Goal: Book appointment/travel/reservation

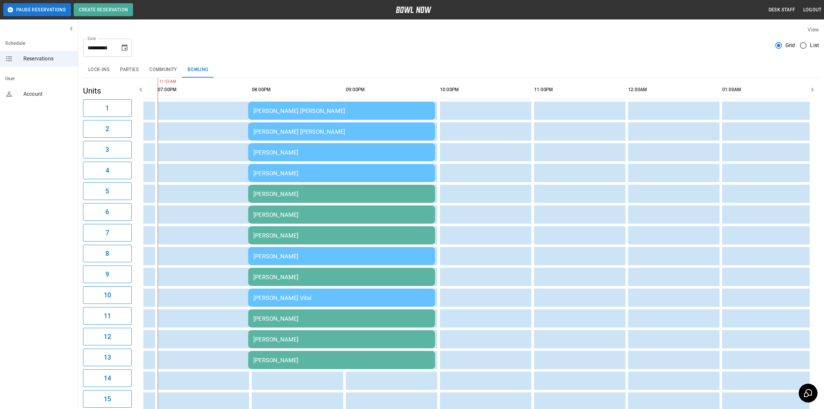
click at [118, 45] on div "**********" at bounding box center [107, 48] width 49 height 18
click at [124, 45] on icon "Choose date, selected date is Aug 23, 2025" at bounding box center [125, 47] width 6 height 6
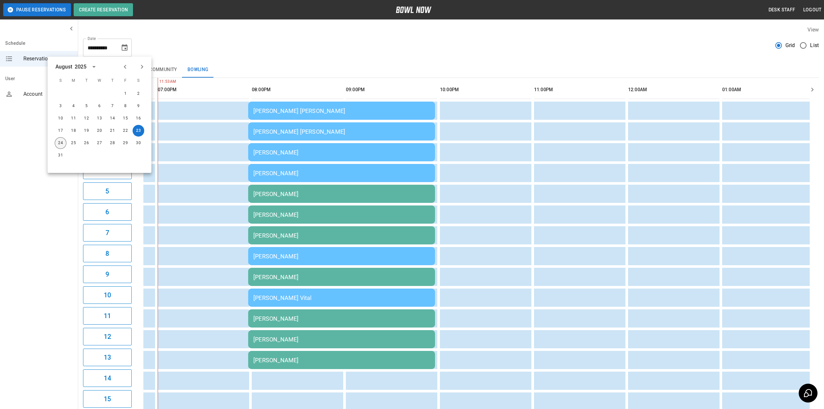
click at [60, 143] on button "24" at bounding box center [61, 143] width 12 height 12
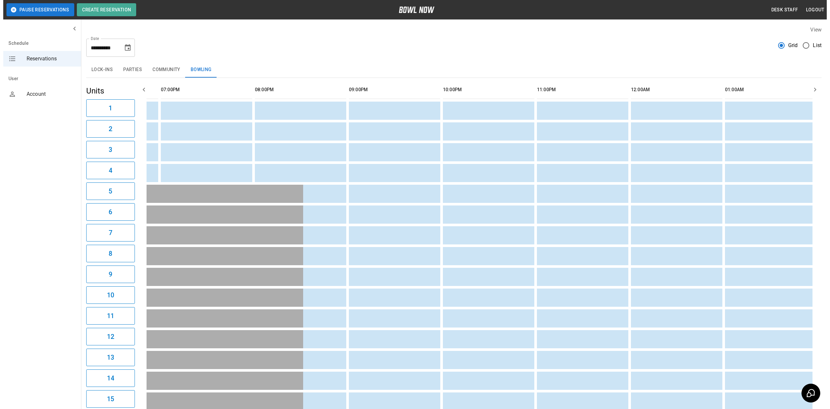
scroll to position [0, 188]
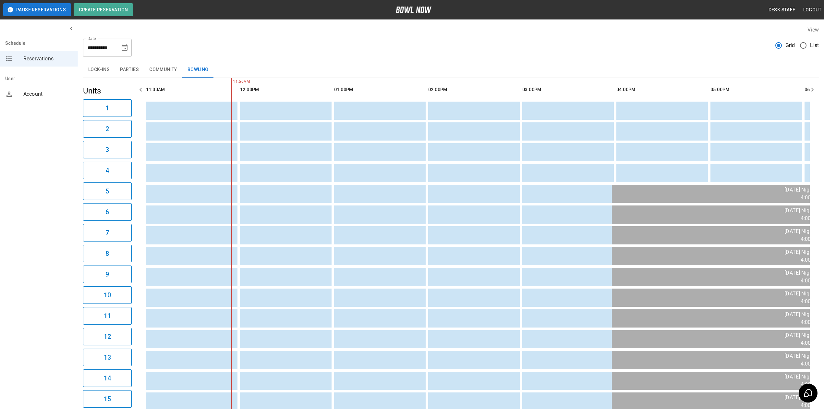
click at [159, 71] on button "Community" at bounding box center [163, 70] width 38 height 16
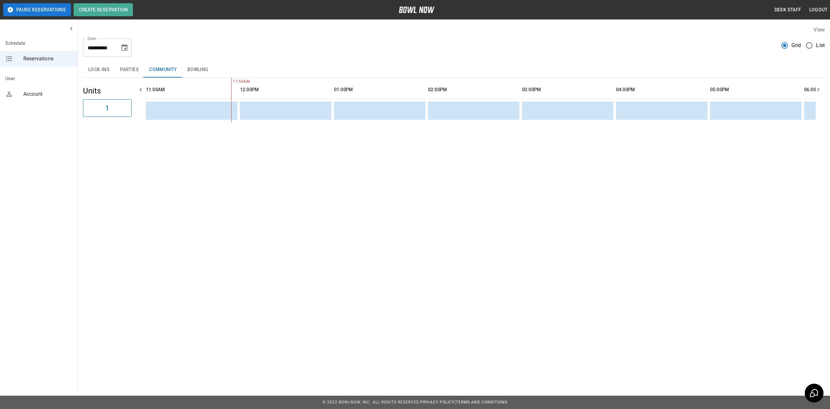
click at [133, 71] on button "Parties" at bounding box center [129, 70] width 29 height 16
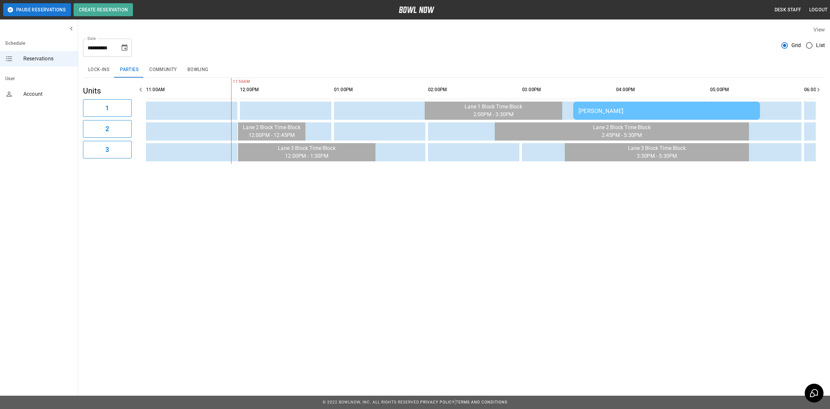
click at [630, 111] on div "[PERSON_NAME]" at bounding box center [667, 110] width 176 height 7
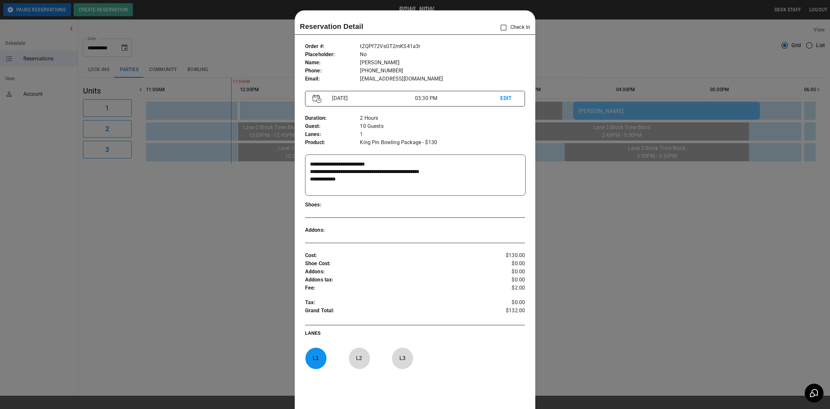
scroll to position [10, 0]
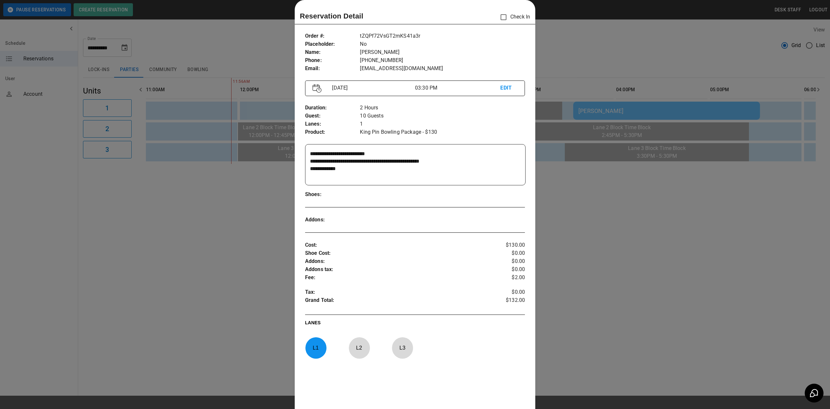
click at [571, 247] on div at bounding box center [415, 204] width 830 height 409
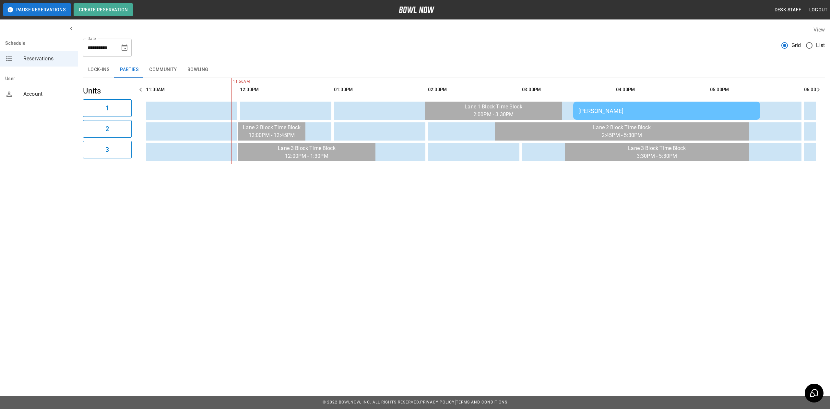
click at [604, 114] on div "[PERSON_NAME]" at bounding box center [667, 110] width 176 height 7
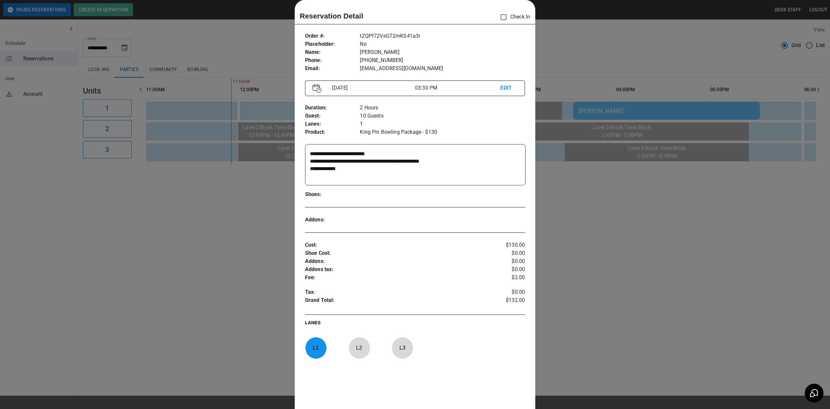
click at [559, 200] on div at bounding box center [415, 204] width 830 height 409
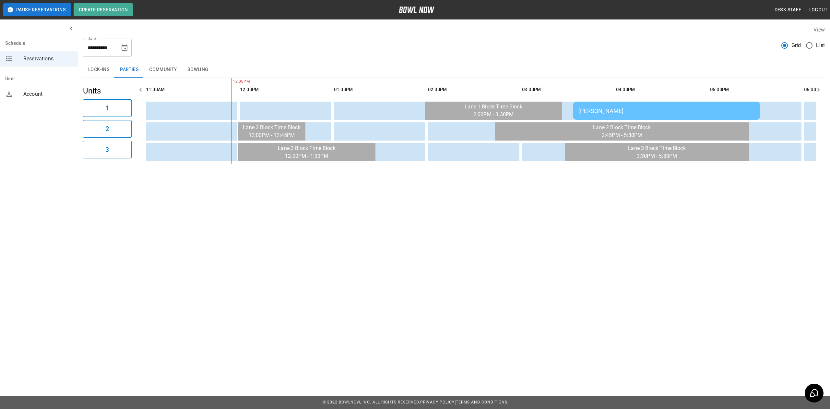
click at [738, 104] on td "[PERSON_NAME]" at bounding box center [666, 111] width 187 height 18
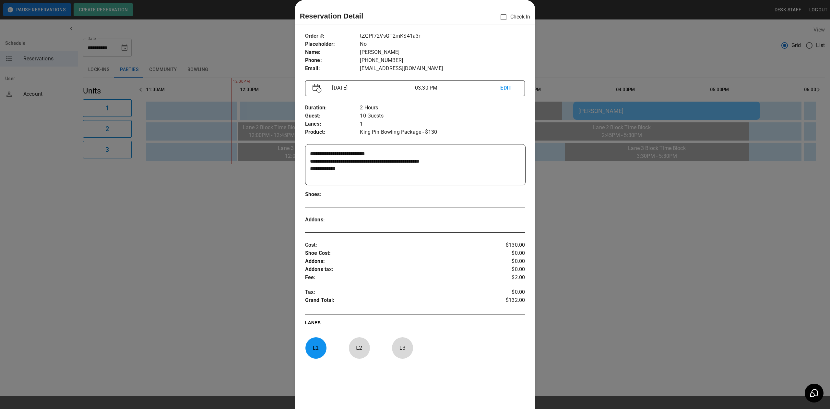
click at [732, 228] on div at bounding box center [415, 204] width 830 height 409
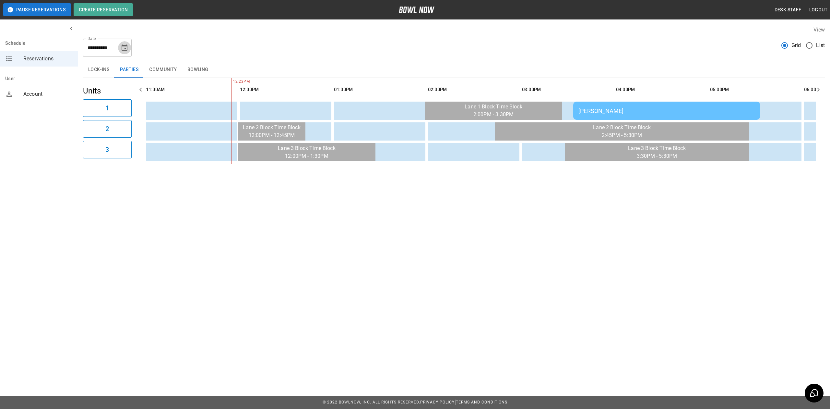
click at [125, 51] on icon "Choose date, selected date is Aug 24, 2025" at bounding box center [125, 47] width 6 height 6
click at [141, 65] on icon "Next month" at bounding box center [142, 67] width 8 height 8
click at [139, 107] on button "13" at bounding box center [139, 106] width 12 height 12
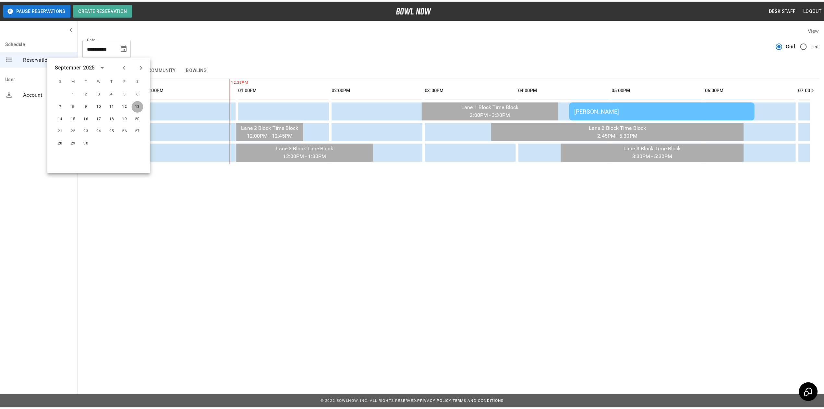
scroll to position [0, 282]
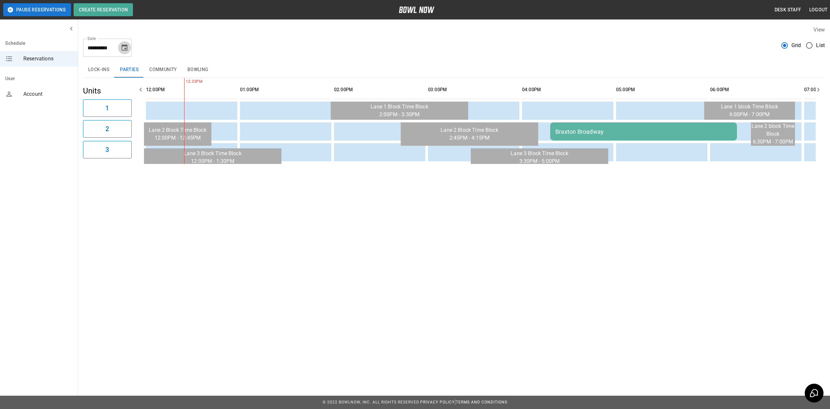
click at [128, 47] on icon "Choose date, selected date is Sep 13, 2025" at bounding box center [125, 48] width 8 height 8
click at [129, 69] on button "Previous month" at bounding box center [125, 66] width 11 height 11
click at [58, 141] on button "24" at bounding box center [61, 143] width 12 height 12
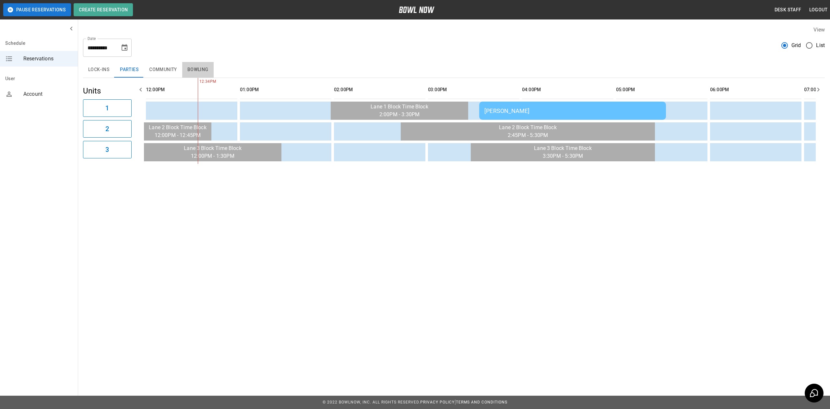
click at [185, 72] on button "Bowling" at bounding box center [197, 70] width 31 height 16
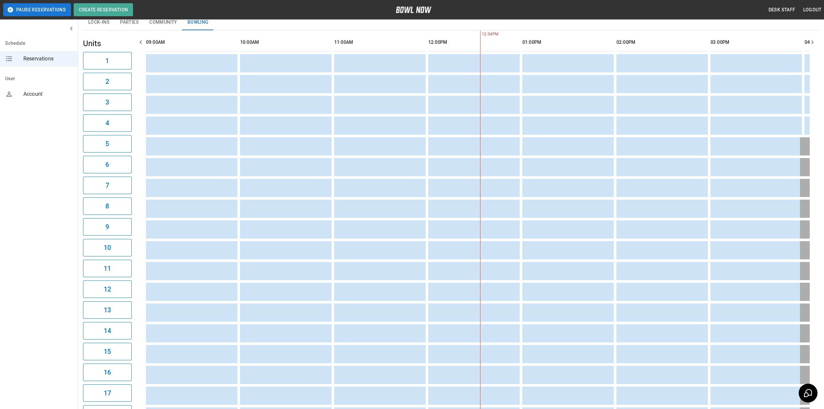
scroll to position [0, 0]
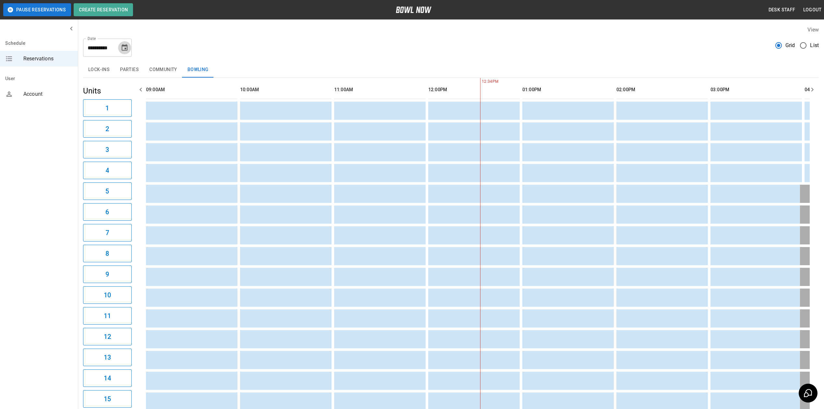
click at [125, 51] on icon "Choose date, selected date is Aug 24, 2025" at bounding box center [125, 48] width 8 height 8
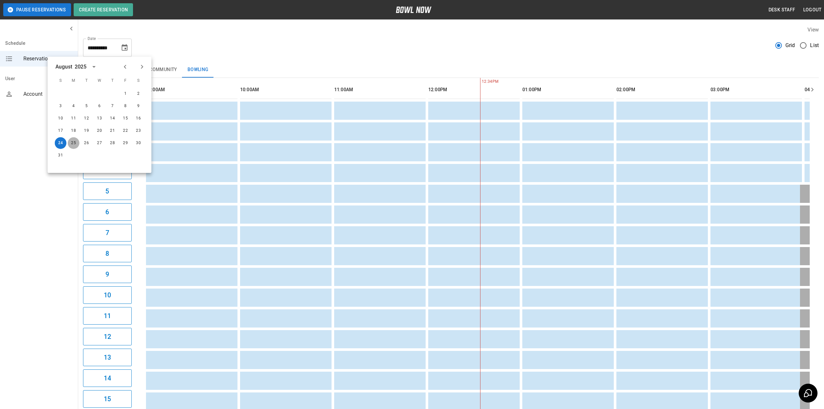
click at [76, 144] on button "25" at bounding box center [74, 143] width 12 height 12
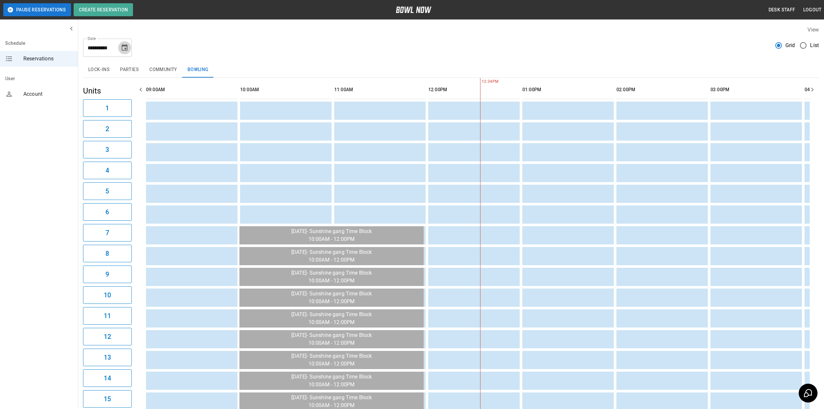
click at [126, 46] on icon "Choose date, selected date is Aug 25, 2025" at bounding box center [125, 47] width 6 height 6
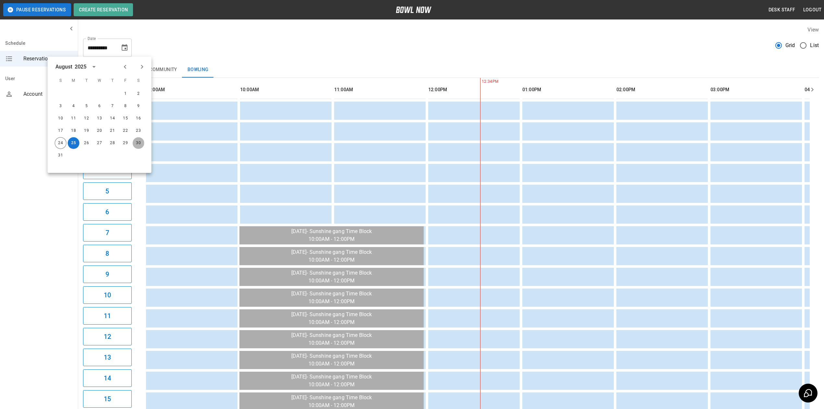
click at [141, 145] on button "30" at bounding box center [139, 143] width 12 height 12
type input "**********"
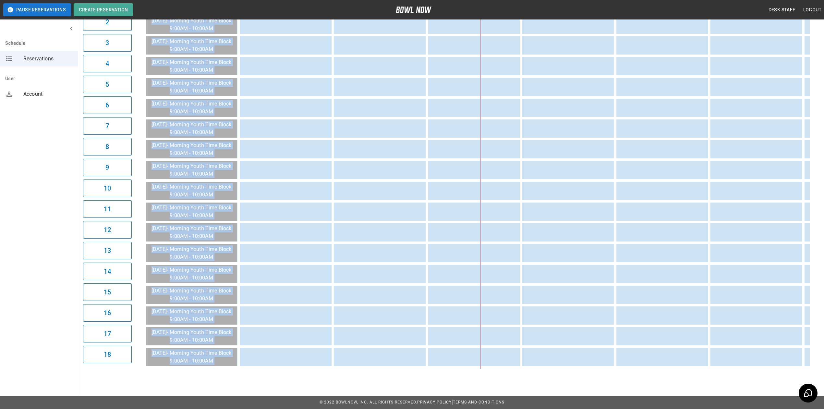
drag, startPoint x: 326, startPoint y: 362, endPoint x: 3, endPoint y: 341, distance: 324.0
click at [0, 344] on div "**********" at bounding box center [412, 150] width 824 height 515
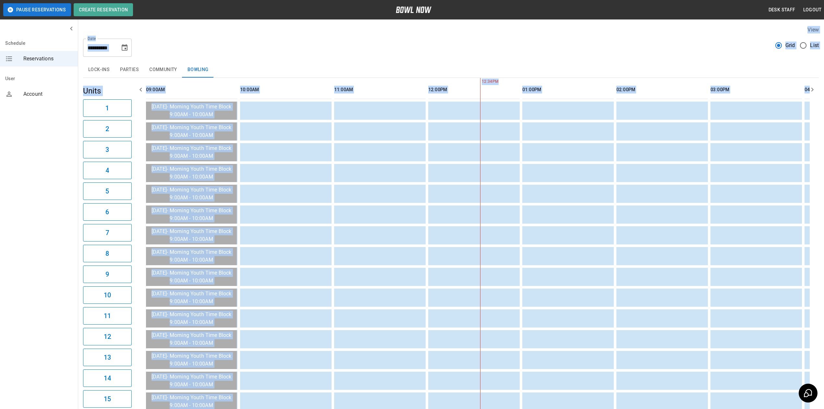
click at [342, 44] on div "**********" at bounding box center [451, 44] width 736 height 23
